Goal: Information Seeking & Learning: Learn about a topic

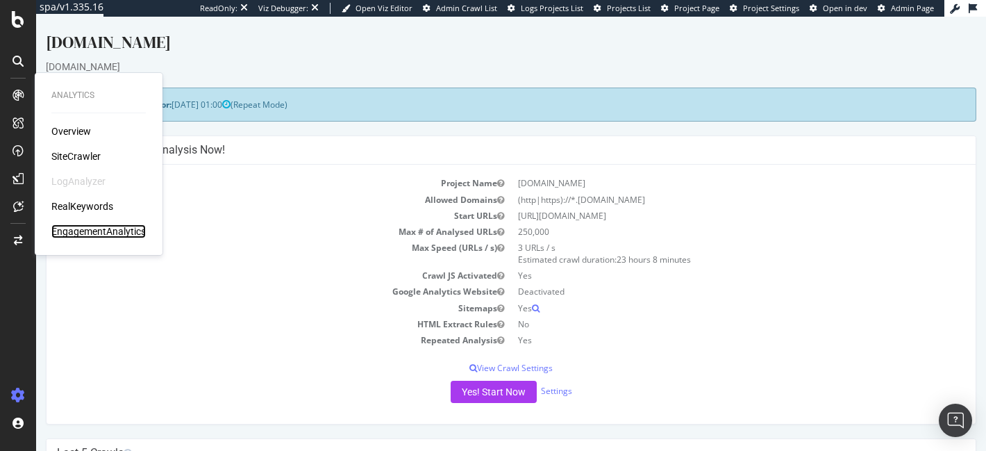
click at [88, 235] on div "EngagementAnalytics" at bounding box center [98, 231] width 94 height 14
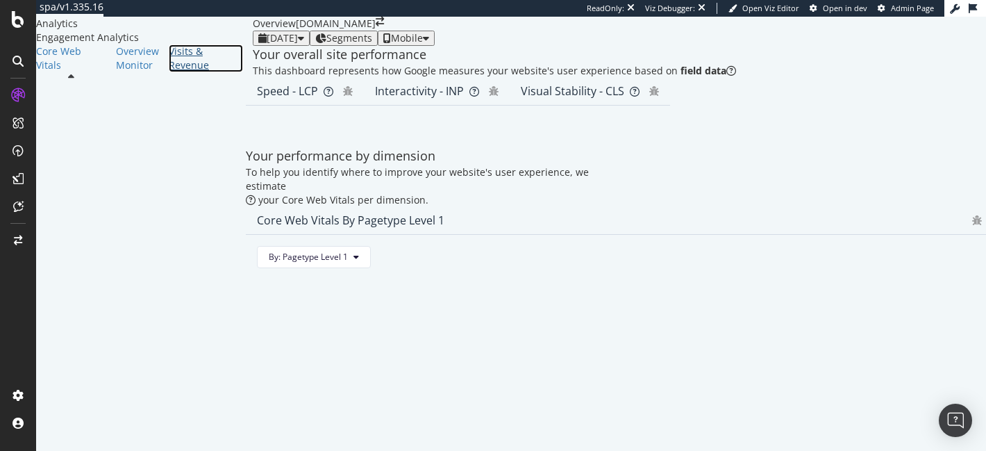
click at [169, 72] on div "Visits & Revenue" at bounding box center [206, 58] width 74 height 28
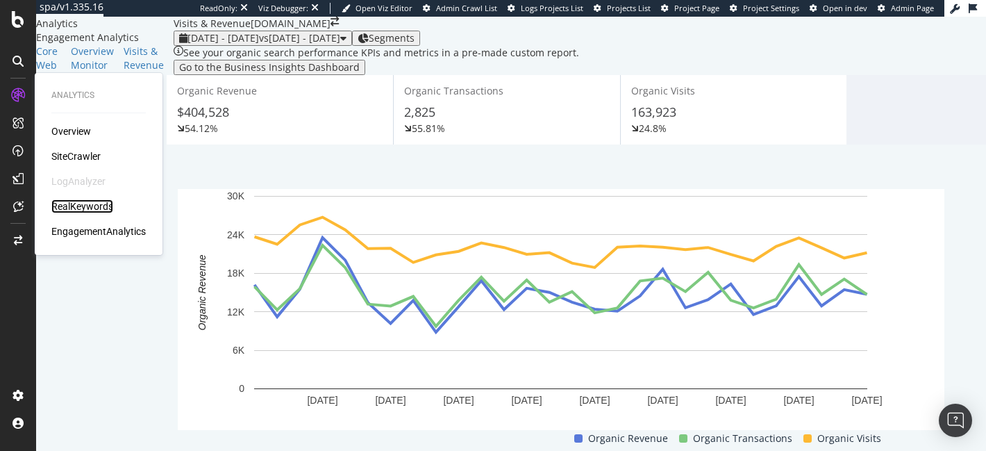
click at [72, 202] on div "RealKeywords" at bounding box center [82, 206] width 62 height 14
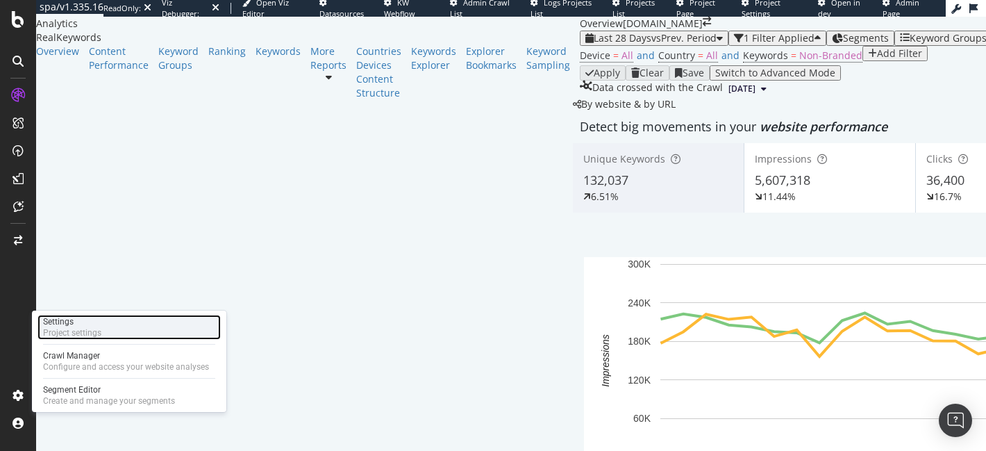
click at [78, 333] on div "Project settings" at bounding box center [72, 332] width 58 height 11
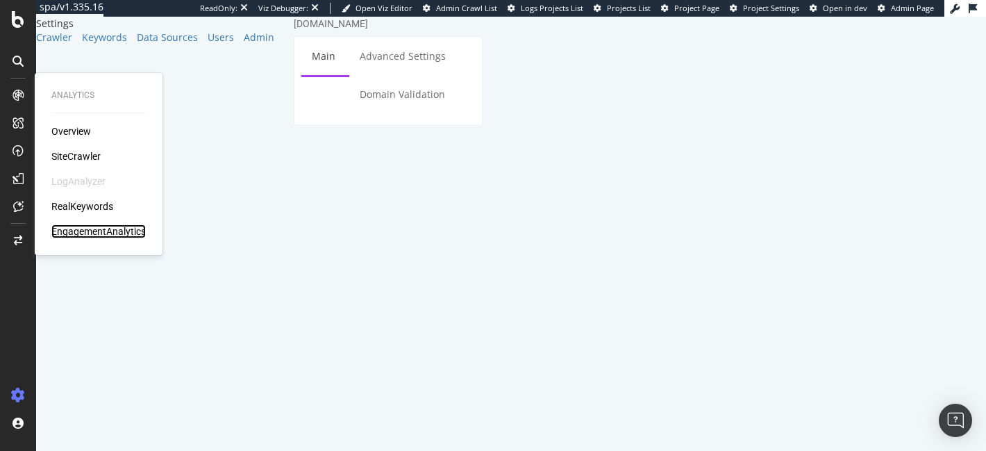
click at [89, 224] on div "EngagementAnalytics" at bounding box center [98, 231] width 94 height 14
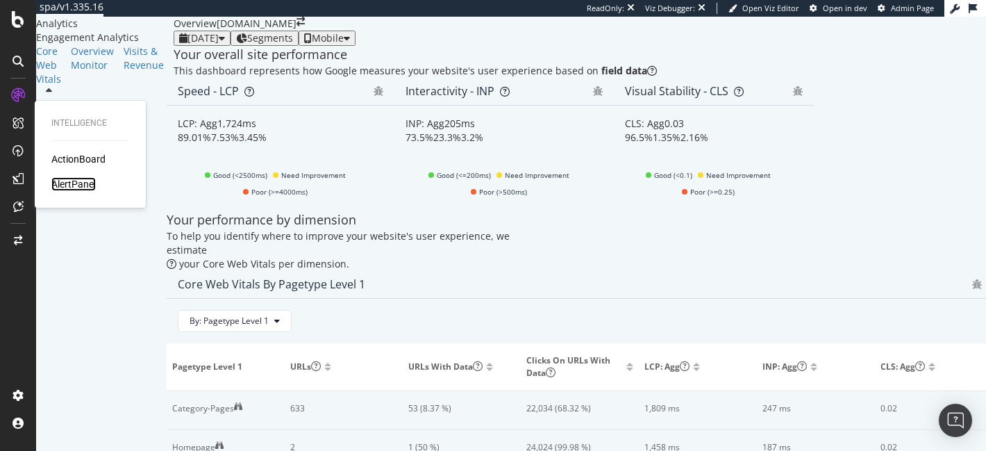
click at [83, 185] on div "AlertPanel" at bounding box center [73, 184] width 44 height 14
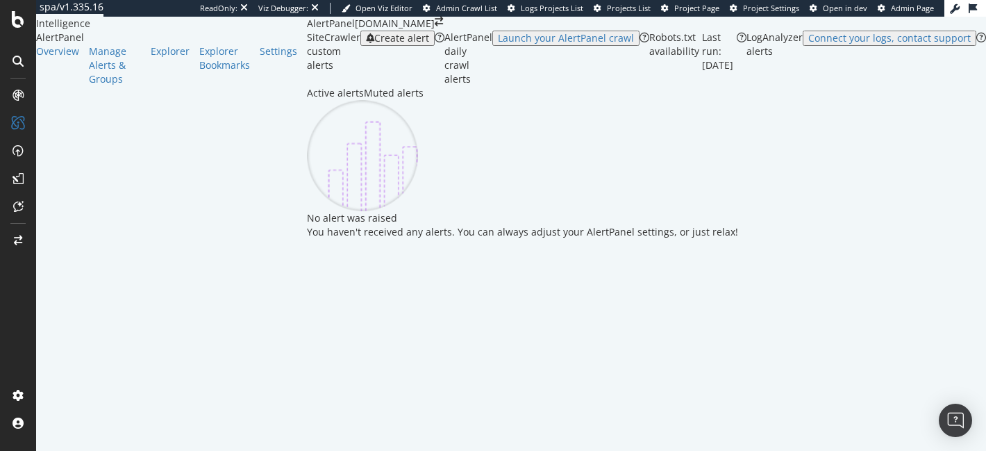
scroll to position [6, 0]
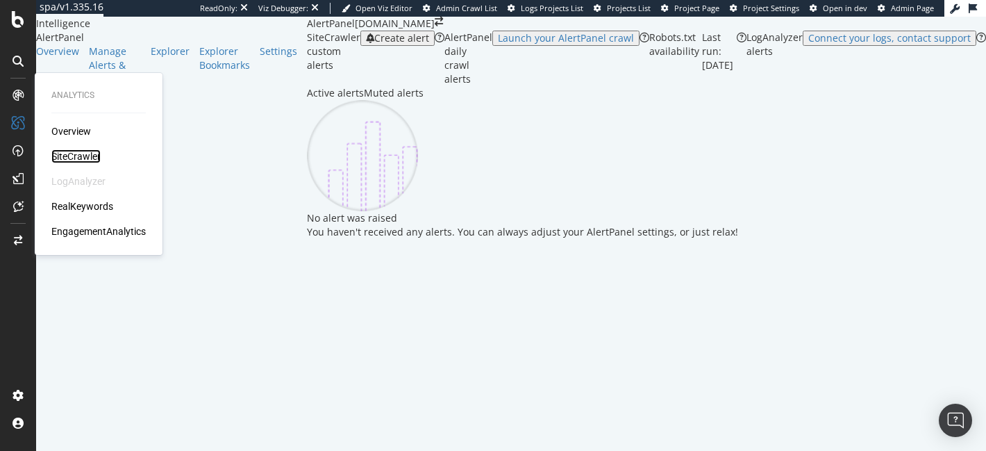
click at [67, 149] on div "SiteCrawler" at bounding box center [75, 156] width 49 height 14
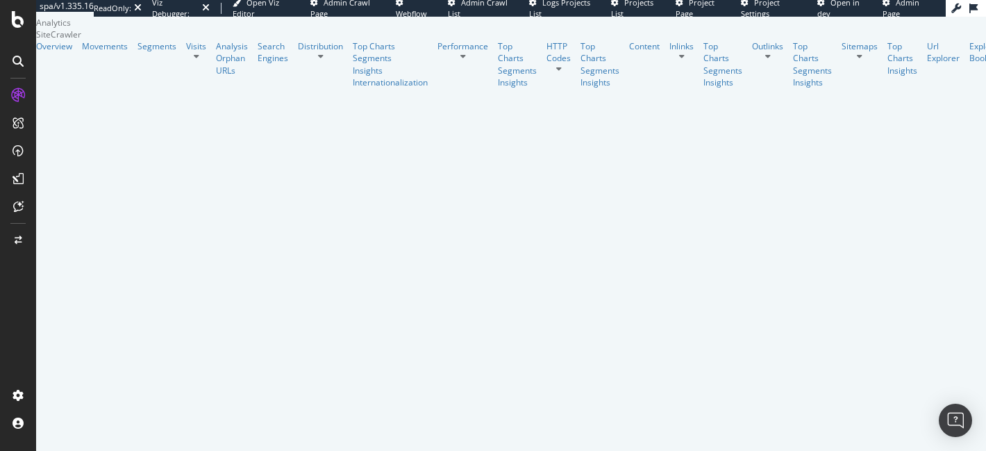
scroll to position [62, 0]
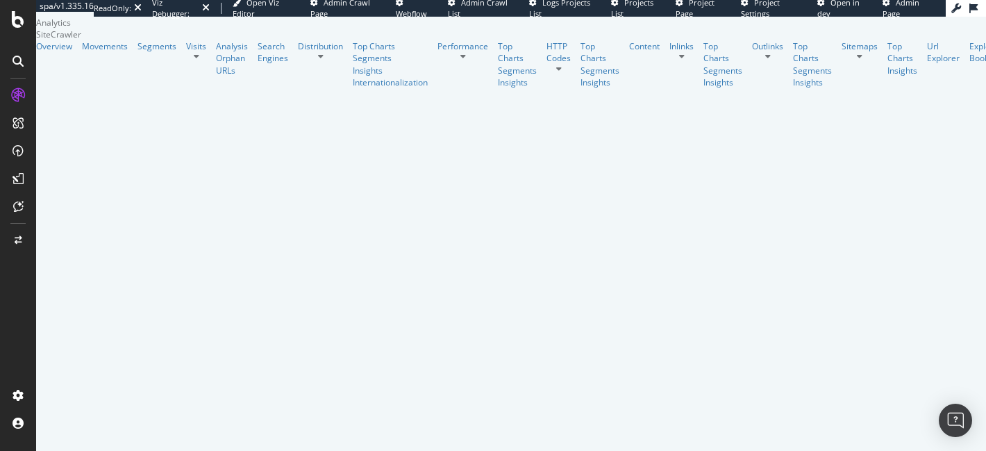
type input "status"
